Goal: Information Seeking & Learning: Learn about a topic

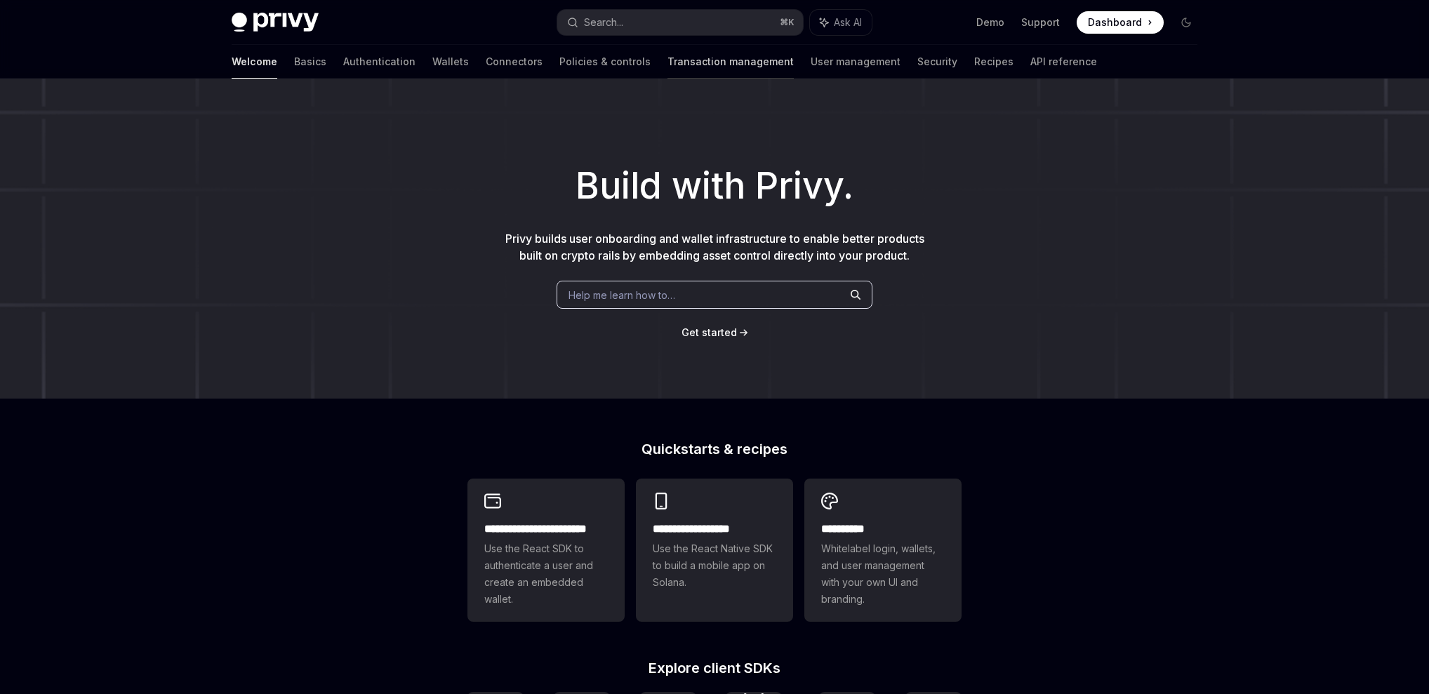
click at [667, 67] on link "Transaction management" at bounding box center [730, 62] width 126 height 34
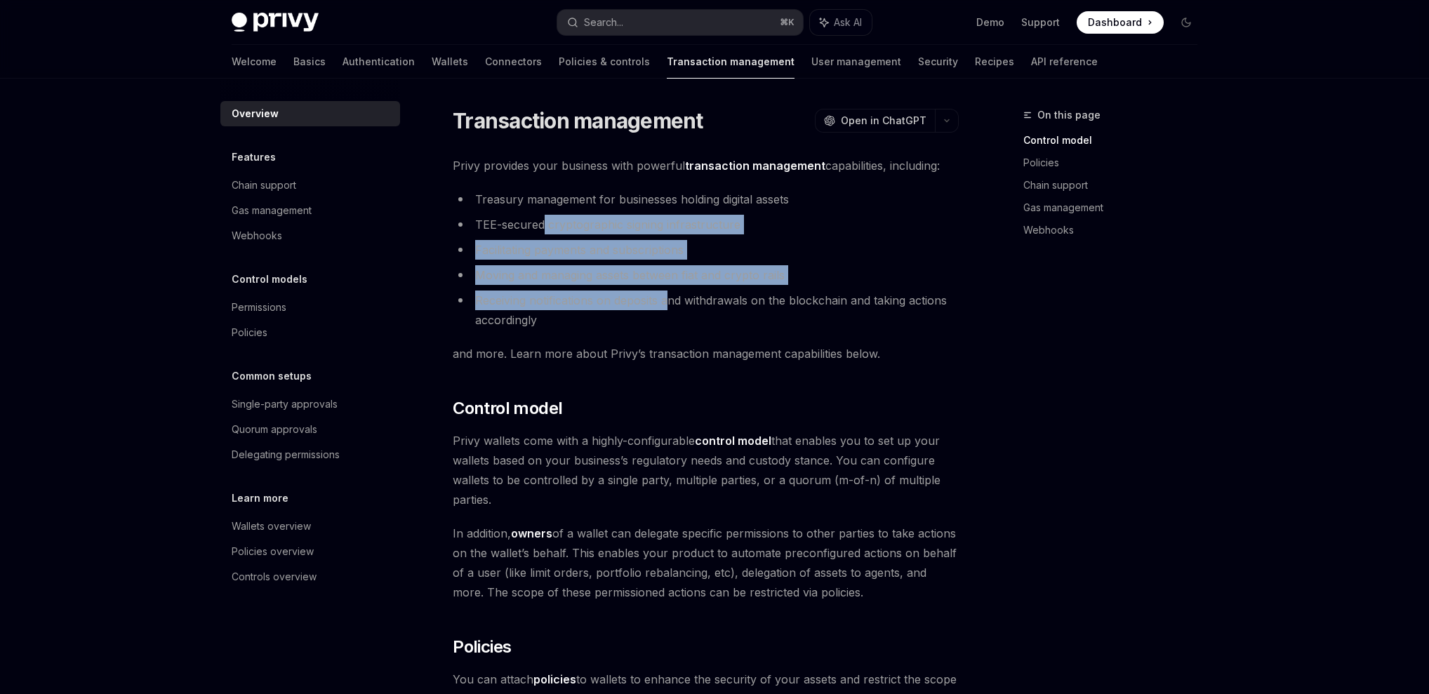
drag, startPoint x: 542, startPoint y: 229, endPoint x: 669, endPoint y: 306, distance: 147.7
click at [669, 306] on ul "Treasury management for businesses holding digital assets TEE-secured cryptogra…" at bounding box center [706, 259] width 506 height 140
click at [669, 306] on li "Receiving notifications on deposits and withdrawals on the blockchain and takin…" at bounding box center [706, 310] width 506 height 39
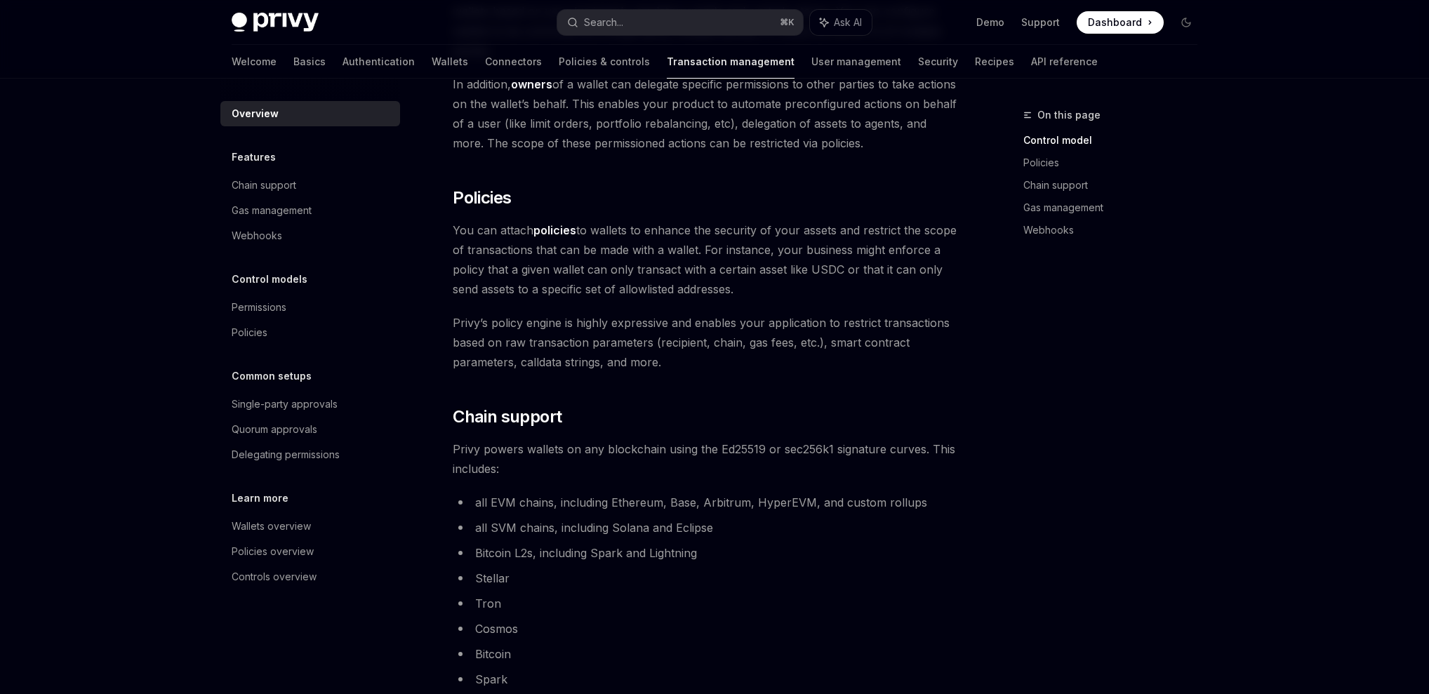
click at [513, 336] on span "Privy’s policy engine is highly expressive and enables your application to rest…" at bounding box center [706, 342] width 506 height 59
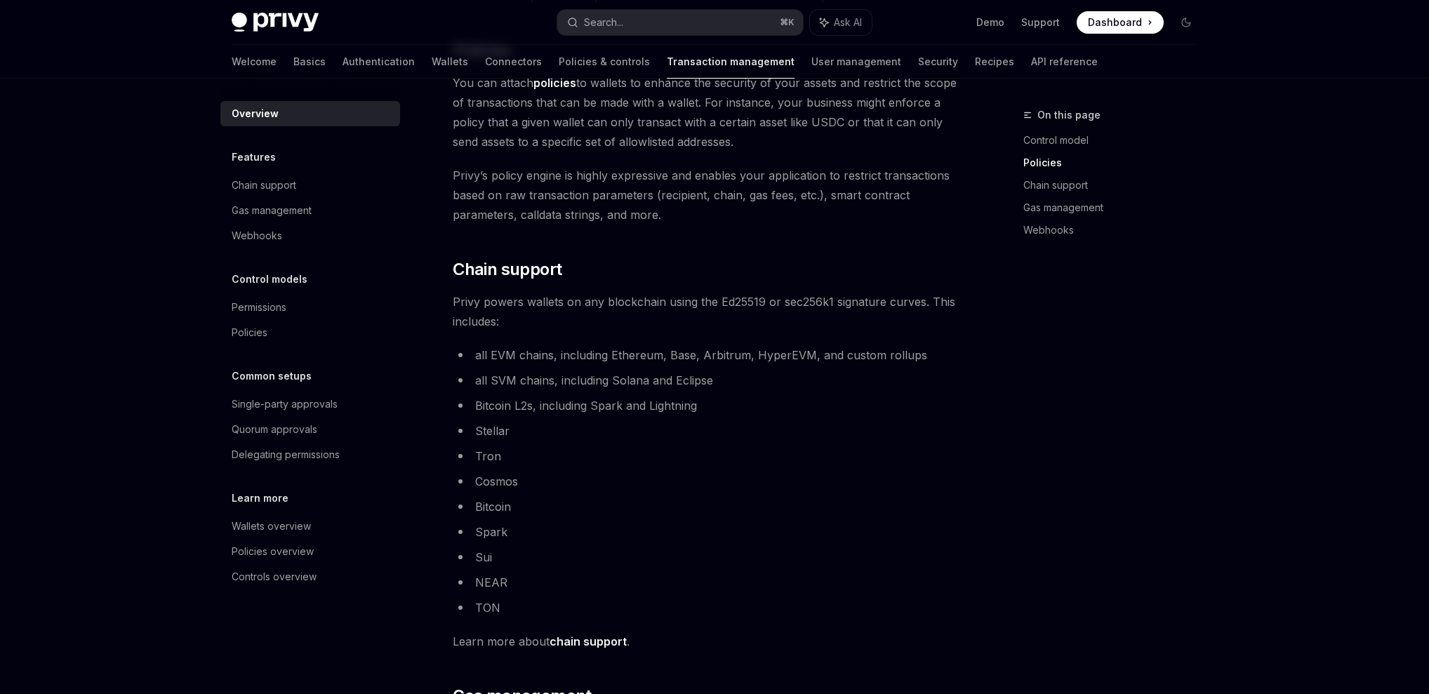
scroll to position [596, 0]
click at [566, 418] on ul "all EVM chains, including Ethereum, Base, Arbitrum, HyperEVM, and custom rollup…" at bounding box center [706, 482] width 506 height 272
click at [608, 434] on li "Stellar" at bounding box center [706, 432] width 506 height 20
click at [269, 190] on div "Chain support" at bounding box center [264, 185] width 65 height 17
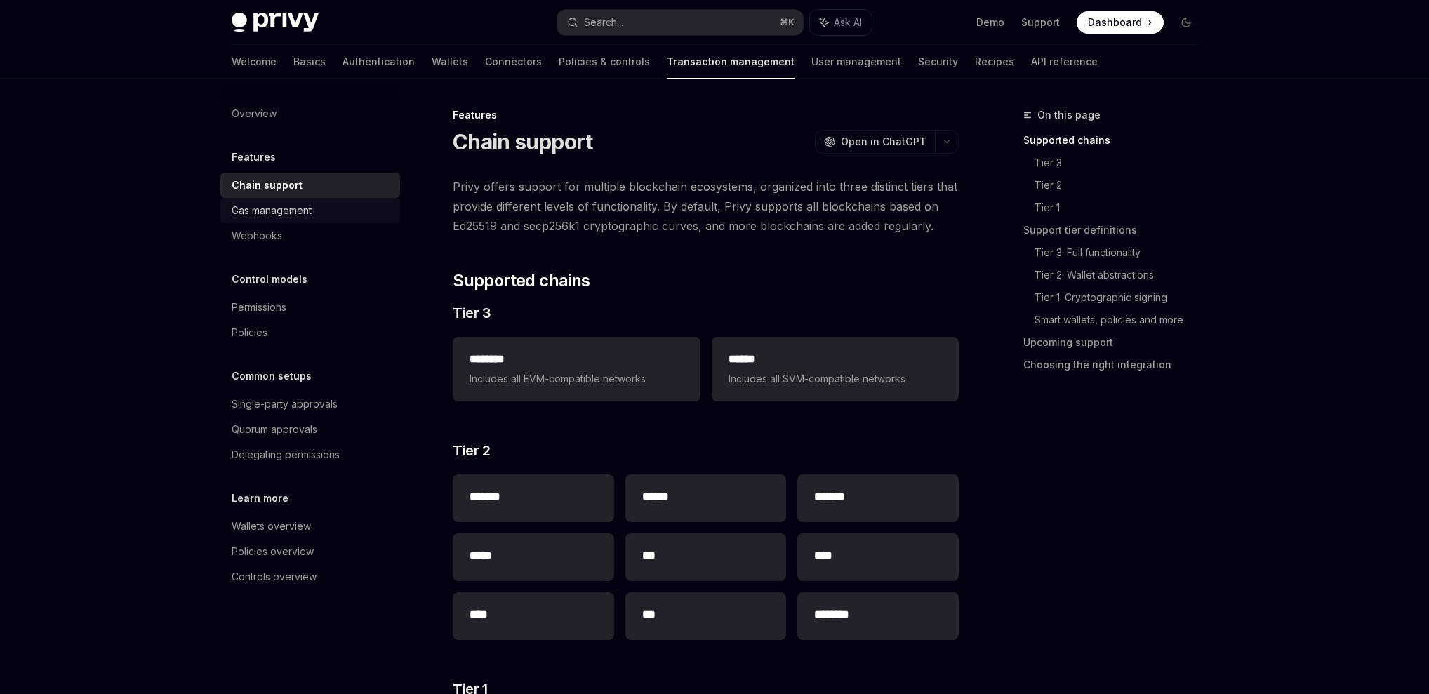
click at [278, 208] on div "Gas management" at bounding box center [272, 210] width 80 height 17
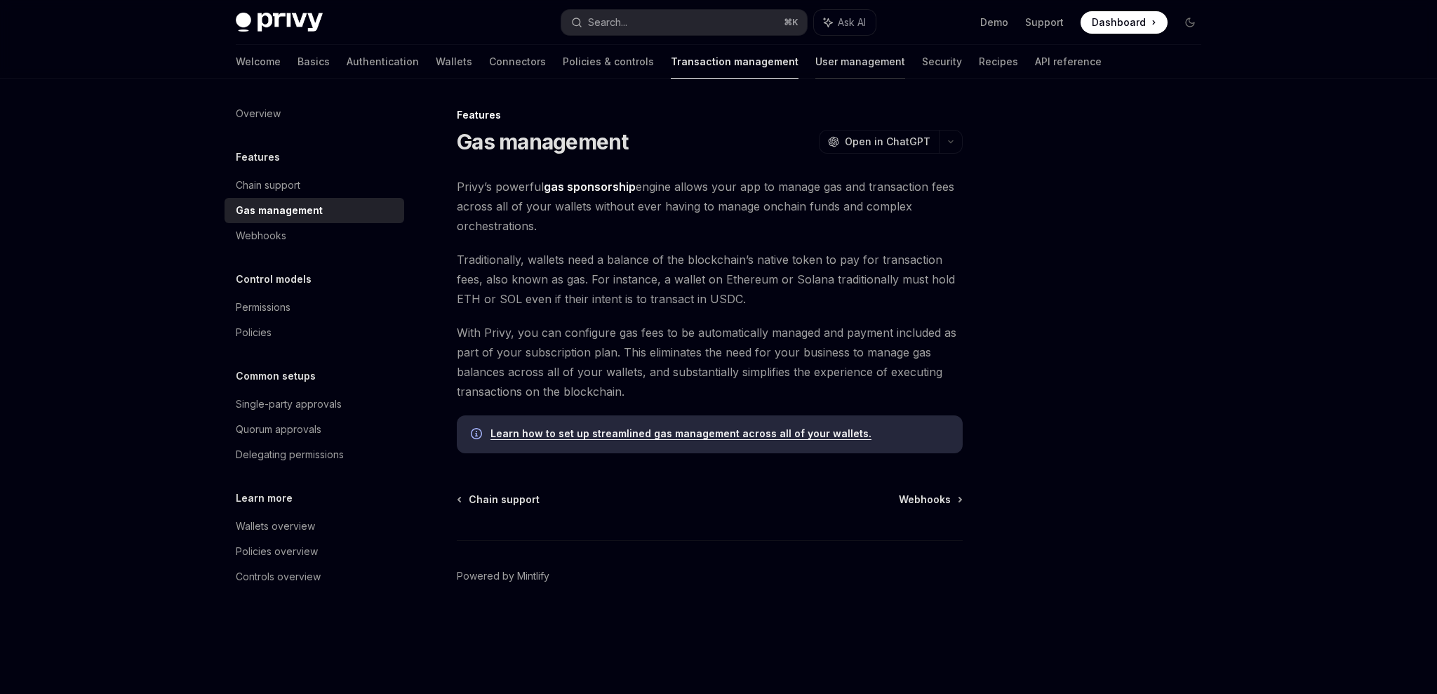
click at [815, 62] on link "User management" at bounding box center [860, 62] width 90 height 34
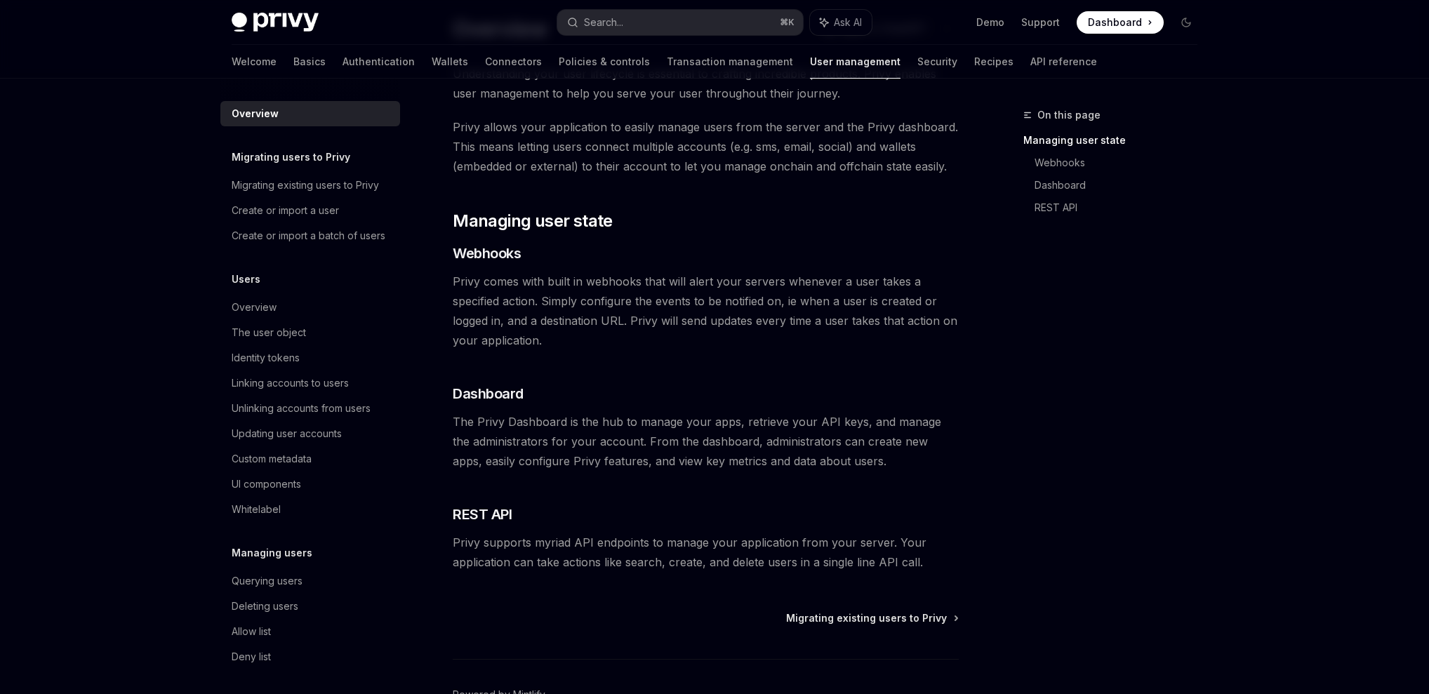
scroll to position [112, 0]
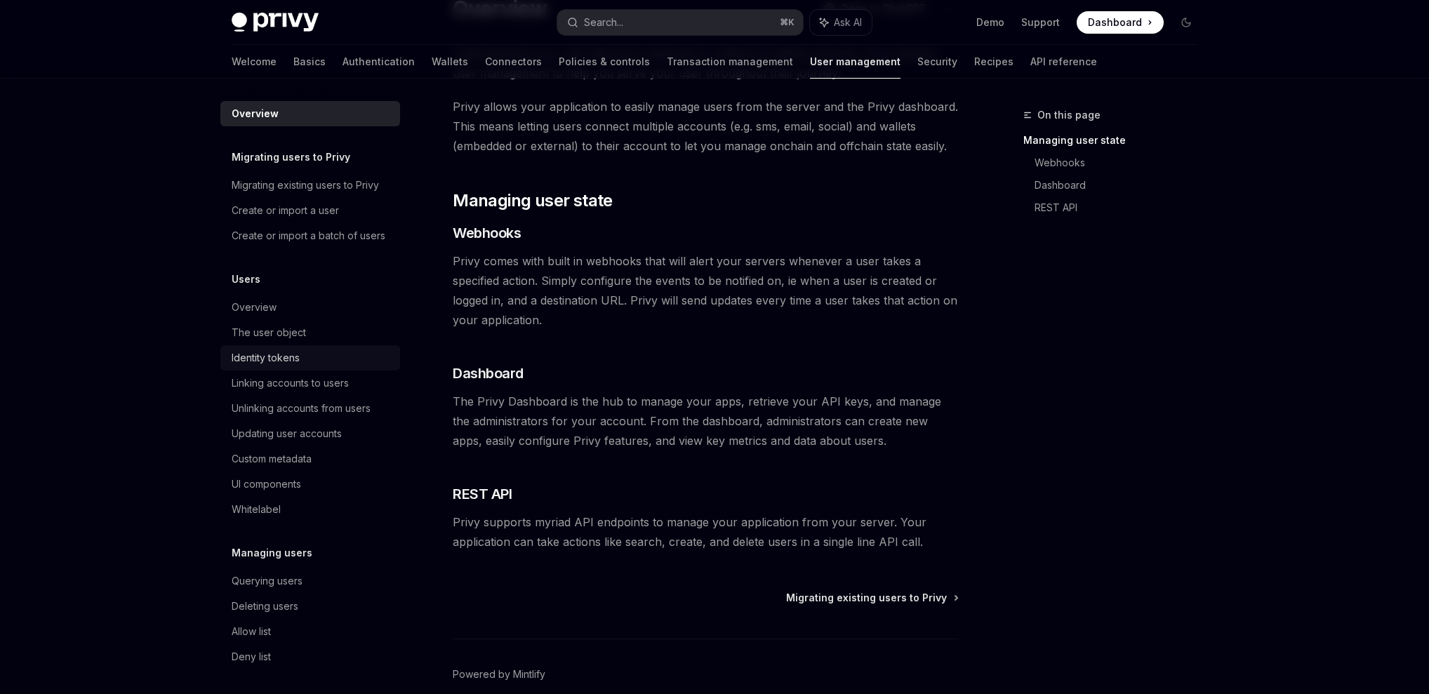
click at [291, 366] on div "Identity tokens" at bounding box center [266, 357] width 68 height 17
type textarea "*"
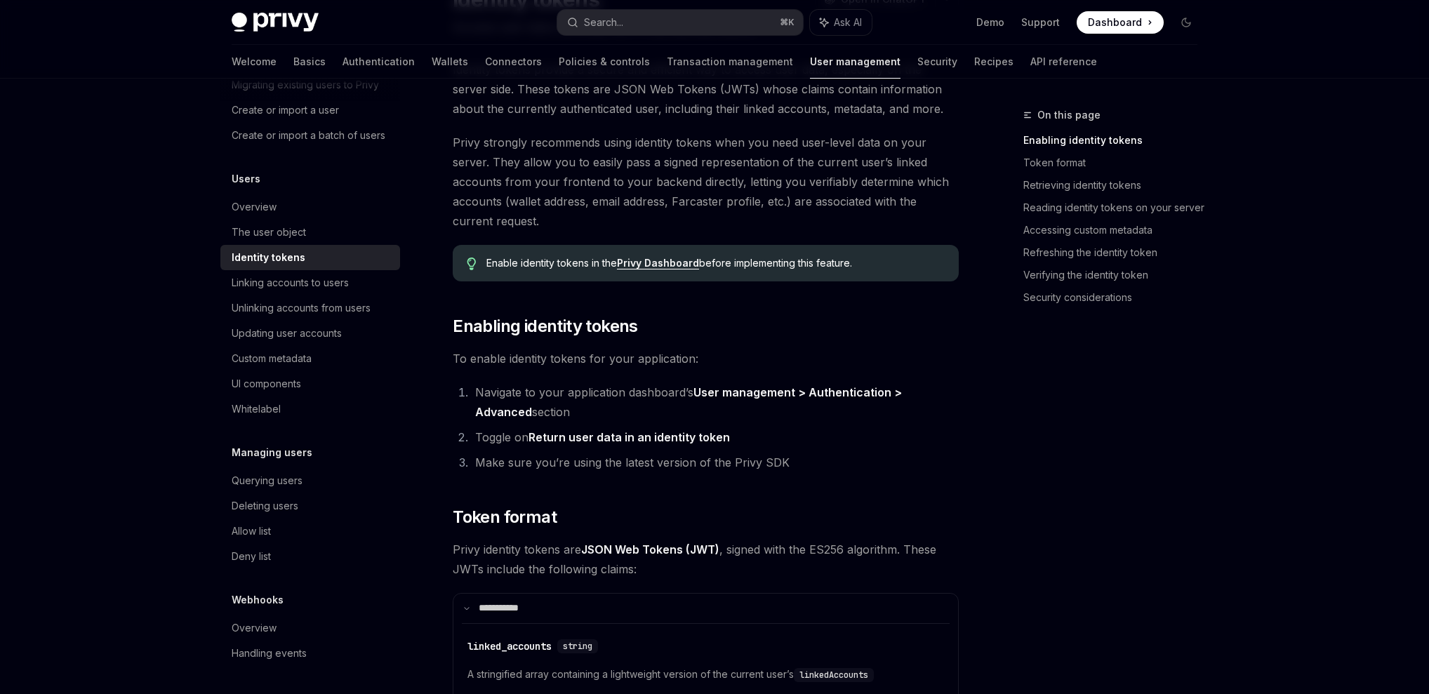
scroll to position [146, 0]
